Goal: Task Accomplishment & Management: Manage account settings

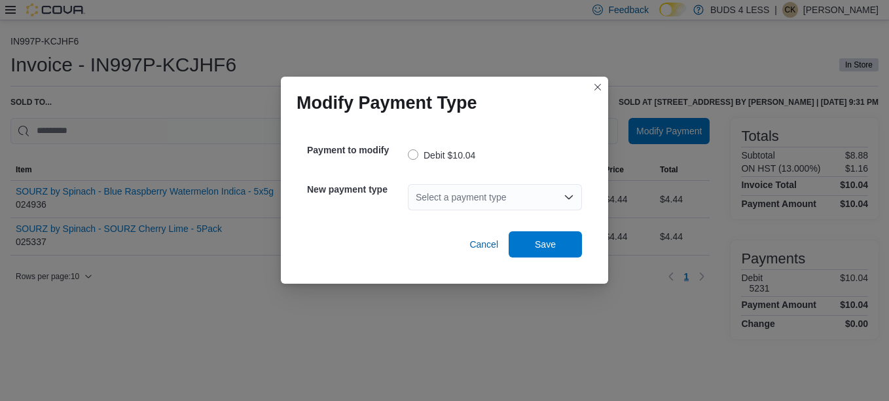
click at [557, 200] on div "Select a payment type" at bounding box center [495, 197] width 174 height 26
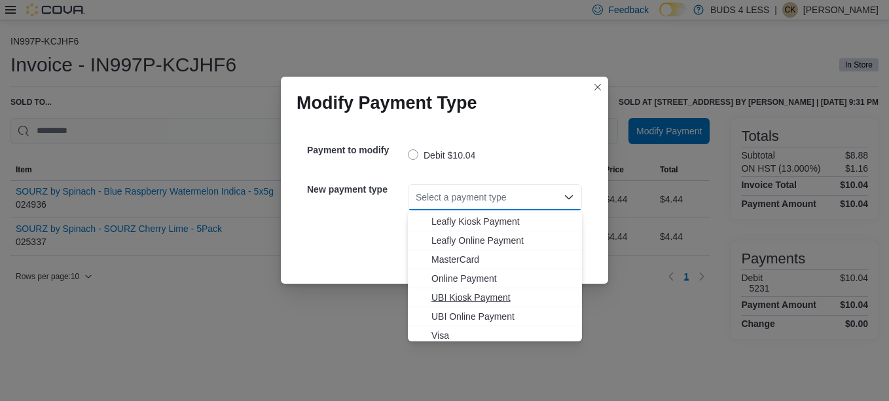
scroll to position [154, 0]
click at [449, 329] on span "Visa" at bounding box center [503, 331] width 143 height 13
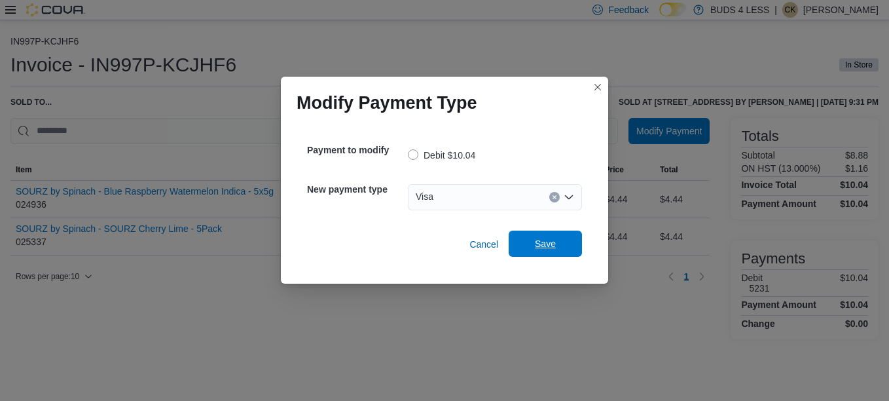
click at [561, 236] on span "Save" at bounding box center [546, 244] width 58 height 26
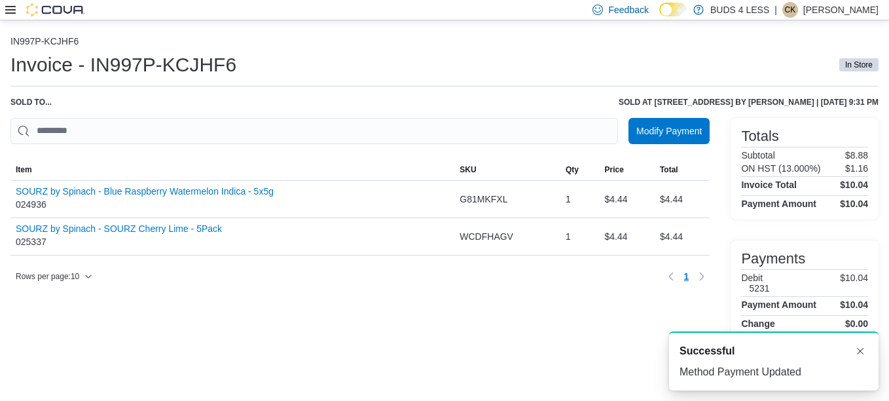
scroll to position [0, 0]
